Goal: Check status: Check status

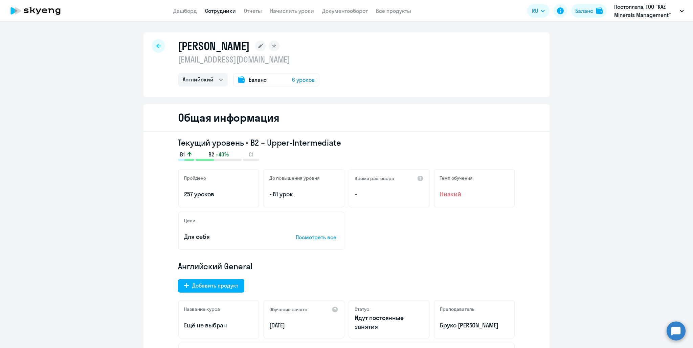
select select "english"
click at [212, 9] on link "Сотрудники" at bounding box center [220, 10] width 31 height 7
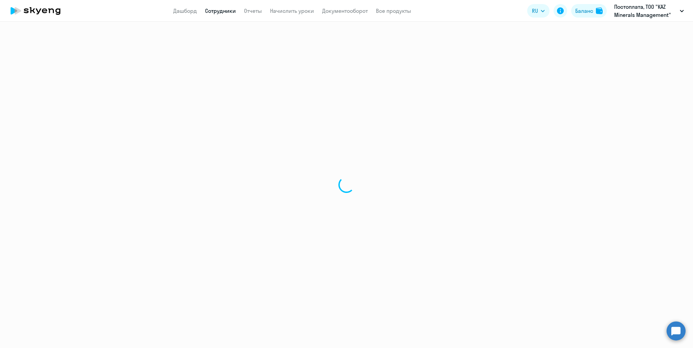
select select "30"
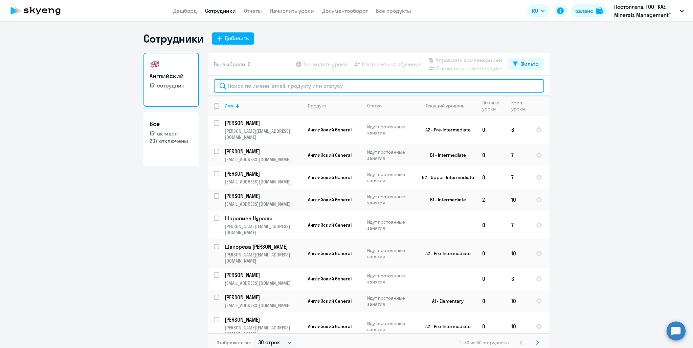
click at [235, 90] on input "text" at bounding box center [379, 86] width 330 height 14
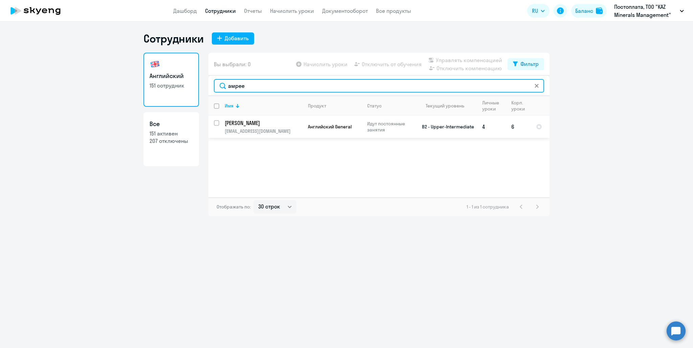
type input "амрее"
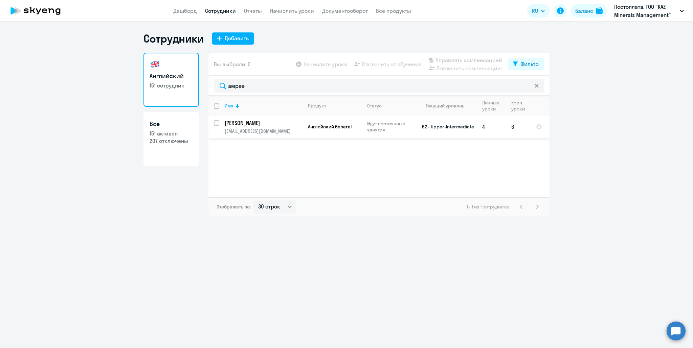
click at [253, 125] on p "Амреев Берикхан" at bounding box center [263, 122] width 76 height 7
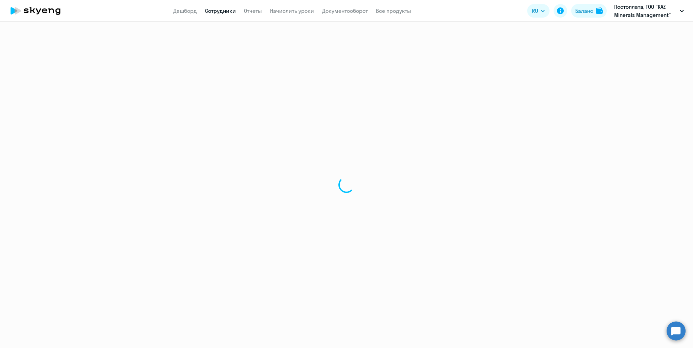
select select "english"
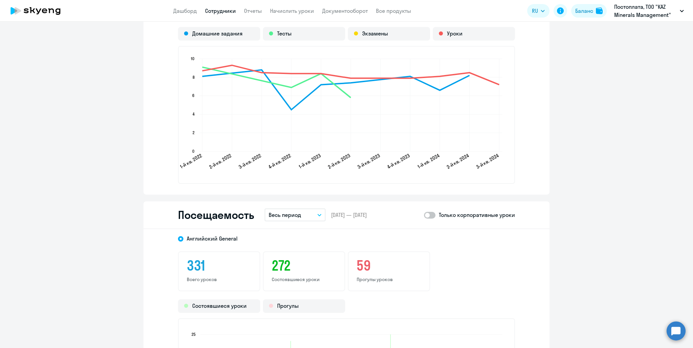
scroll to position [744, 0]
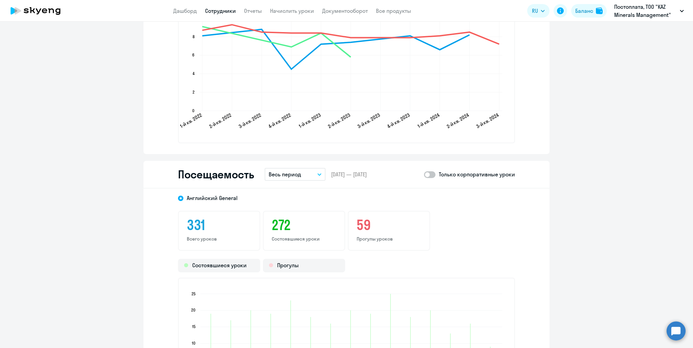
drag, startPoint x: 299, startPoint y: 175, endPoint x: 296, endPoint y: 182, distance: 7.6
click at [299, 175] on button "Весь период" at bounding box center [294, 174] width 61 height 13
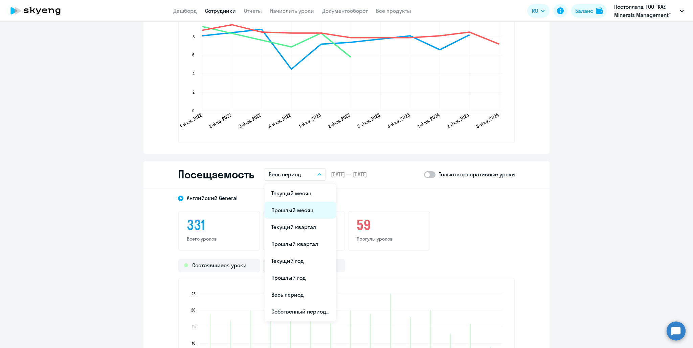
click at [295, 208] on li "Прошлый месяц" at bounding box center [299, 210] width 71 height 17
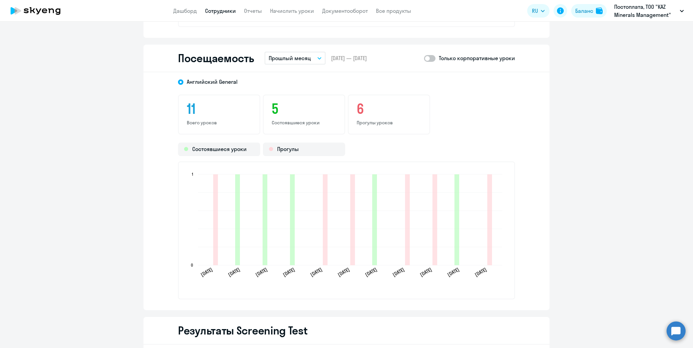
scroll to position [863, 0]
